Goal: Book appointment/travel/reservation

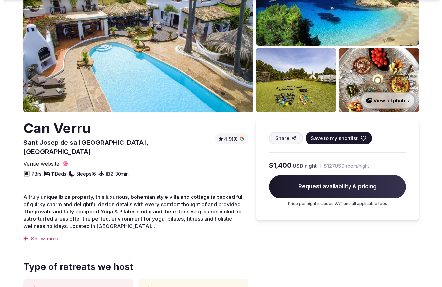
scroll to position [79, 0]
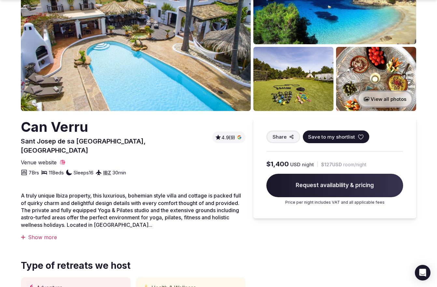
click at [305, 177] on span "Request availability & pricing" at bounding box center [334, 185] width 137 height 23
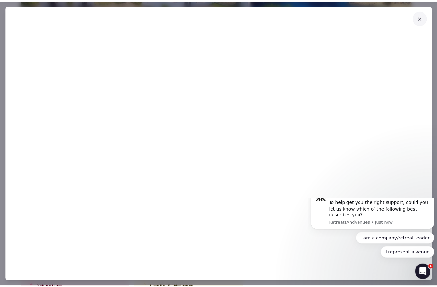
scroll to position [0, 0]
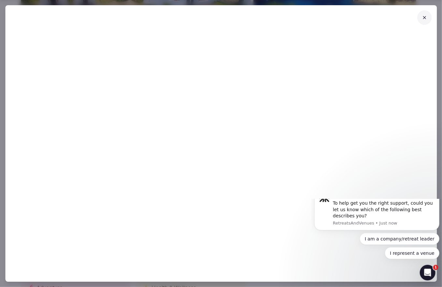
click at [426, 17] on icon at bounding box center [424, 17] width 5 height 5
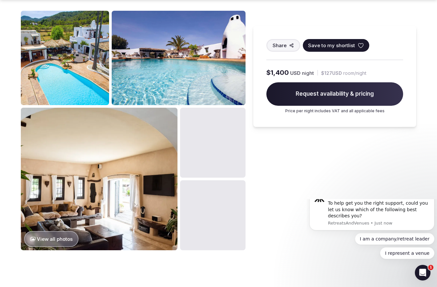
scroll to position [448, 0]
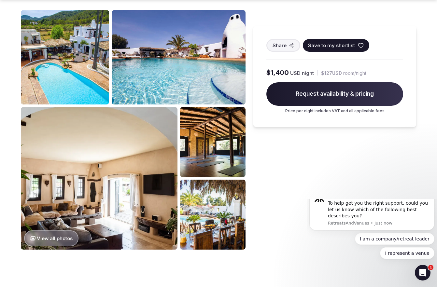
click at [45, 230] on button "View all photos" at bounding box center [51, 238] width 54 height 16
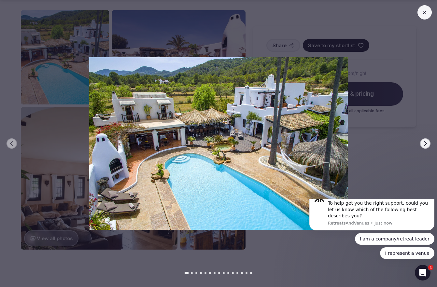
click at [259, 130] on img at bounding box center [218, 143] width 306 height 172
click at [429, 145] on button "Next slide" at bounding box center [425, 143] width 10 height 10
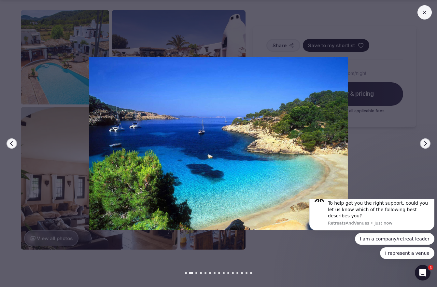
click at [426, 146] on icon "button" at bounding box center [425, 143] width 5 height 5
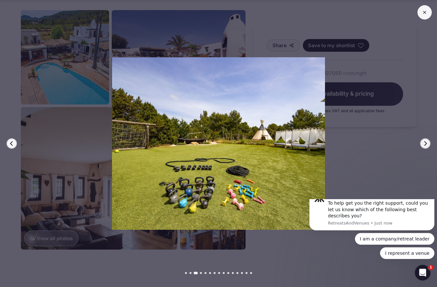
click at [424, 146] on icon "button" at bounding box center [425, 143] width 5 height 5
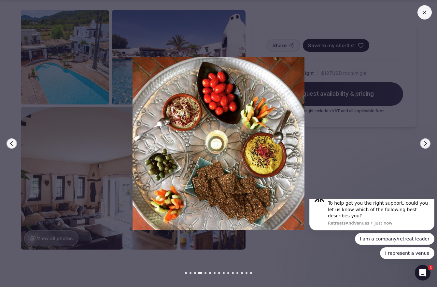
click at [422, 147] on button "Next slide" at bounding box center [425, 143] width 10 height 10
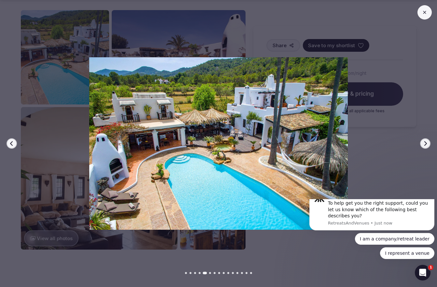
click at [424, 145] on icon "button" at bounding box center [425, 143] width 5 height 5
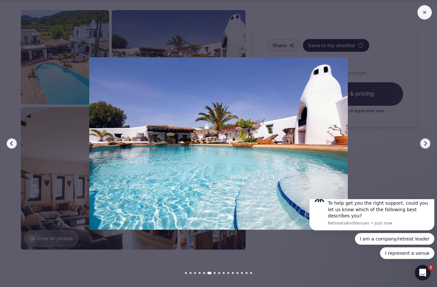
click at [424, 147] on button "Next slide" at bounding box center [425, 143] width 10 height 10
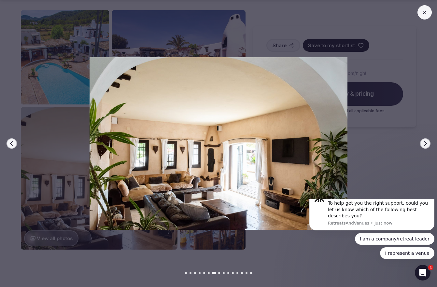
click at [424, 148] on button "Next slide" at bounding box center [425, 143] width 10 height 10
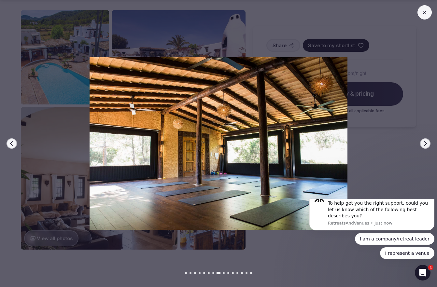
click at [425, 146] on icon "button" at bounding box center [425, 143] width 5 height 5
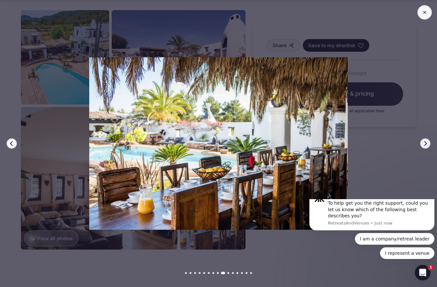
click at [424, 144] on icon "button" at bounding box center [425, 143] width 5 height 5
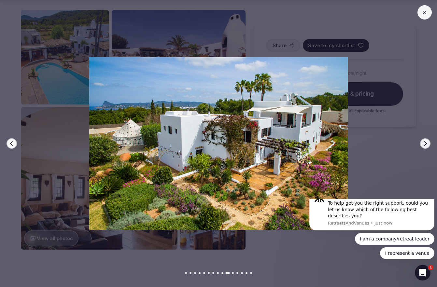
click at [423, 145] on icon "button" at bounding box center [425, 143] width 5 height 5
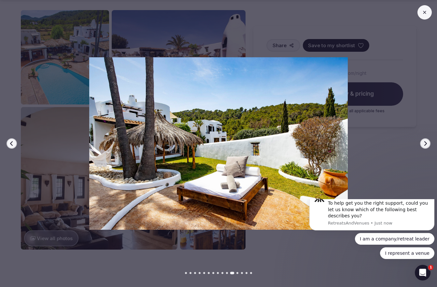
click at [423, 145] on icon "button" at bounding box center [425, 143] width 5 height 5
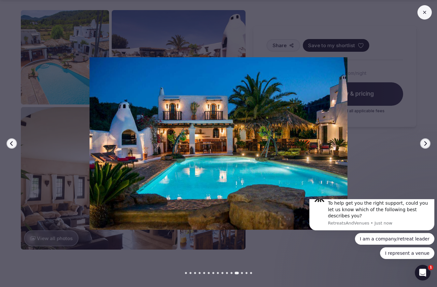
click at [423, 145] on icon "button" at bounding box center [425, 143] width 5 height 5
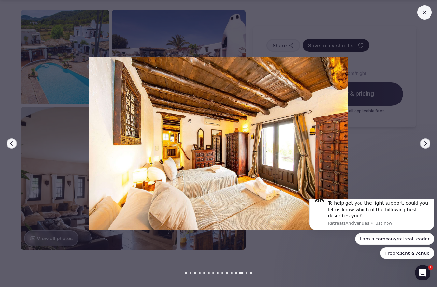
click at [425, 143] on icon "button" at bounding box center [425, 143] width 5 height 5
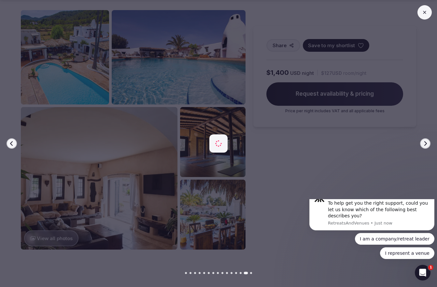
click at [419, 146] on div at bounding box center [216, 143] width 442 height 172
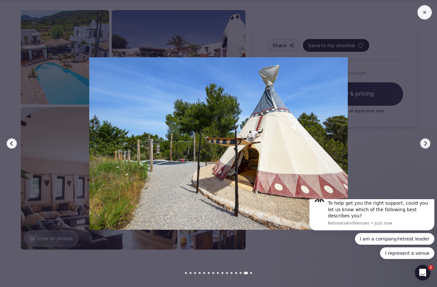
click at [425, 145] on icon "button" at bounding box center [425, 143] width 5 height 5
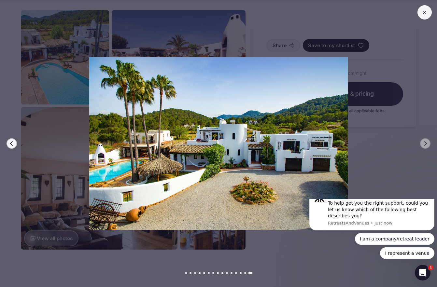
click at [391, 169] on div at bounding box center [216, 143] width 442 height 172
click at [423, 16] on button at bounding box center [424, 12] width 14 height 14
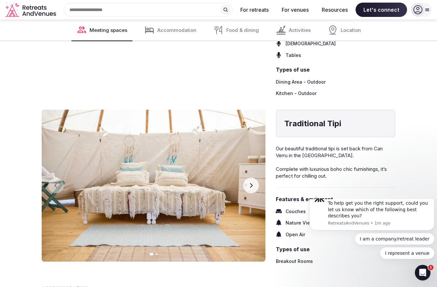
scroll to position [1473, 0]
click at [253, 180] on button "Next slide" at bounding box center [251, 186] width 16 height 16
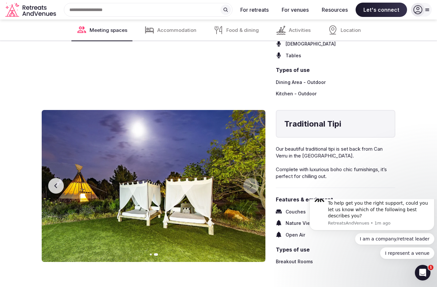
click at [257, 176] on img at bounding box center [154, 186] width 224 height 152
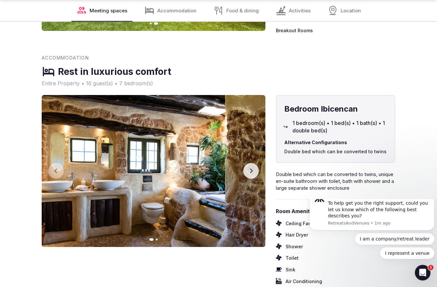
scroll to position [1704, 0]
click at [251, 171] on button "Next slide" at bounding box center [251, 171] width 16 height 16
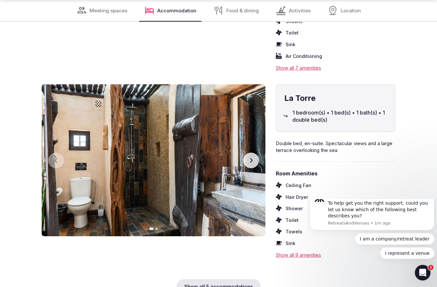
scroll to position [1930, 0]
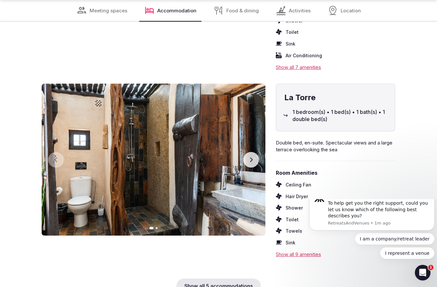
click at [256, 159] on button "Next slide" at bounding box center [251, 160] width 16 height 16
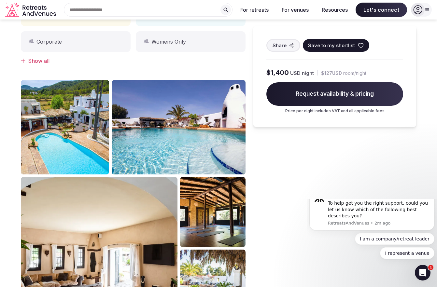
scroll to position [0, 0]
